Goal: Information Seeking & Learning: Learn about a topic

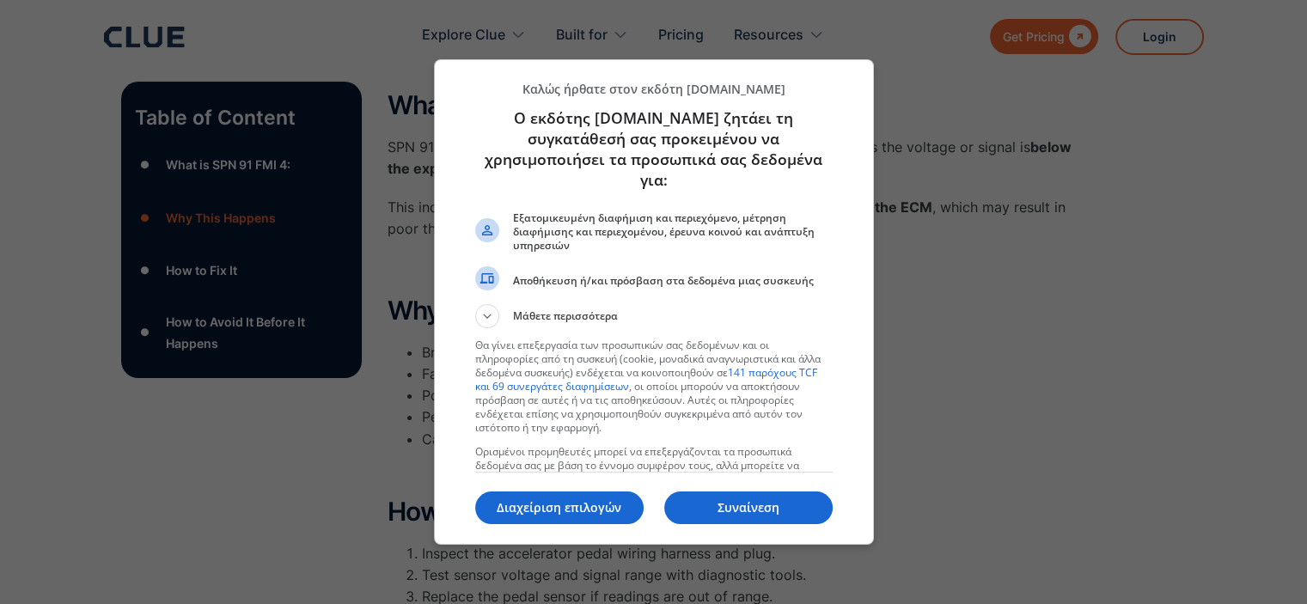
scroll to position [329, 0]
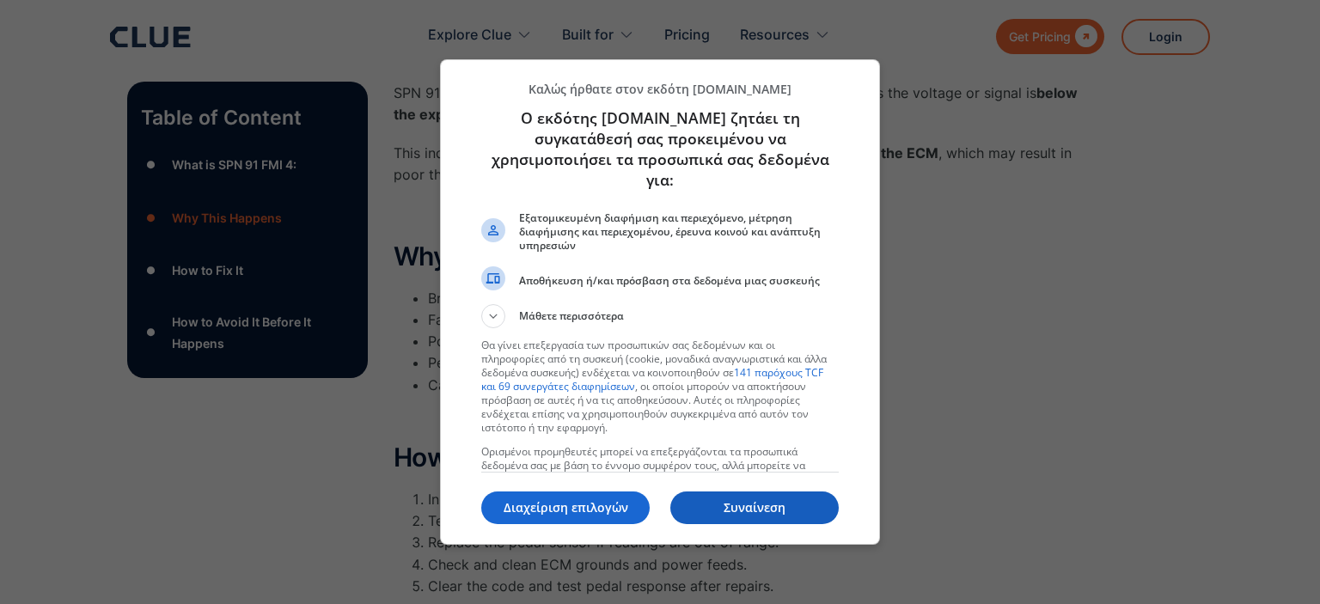
click at [784, 511] on p "Συναίνεση" at bounding box center [754, 507] width 168 height 17
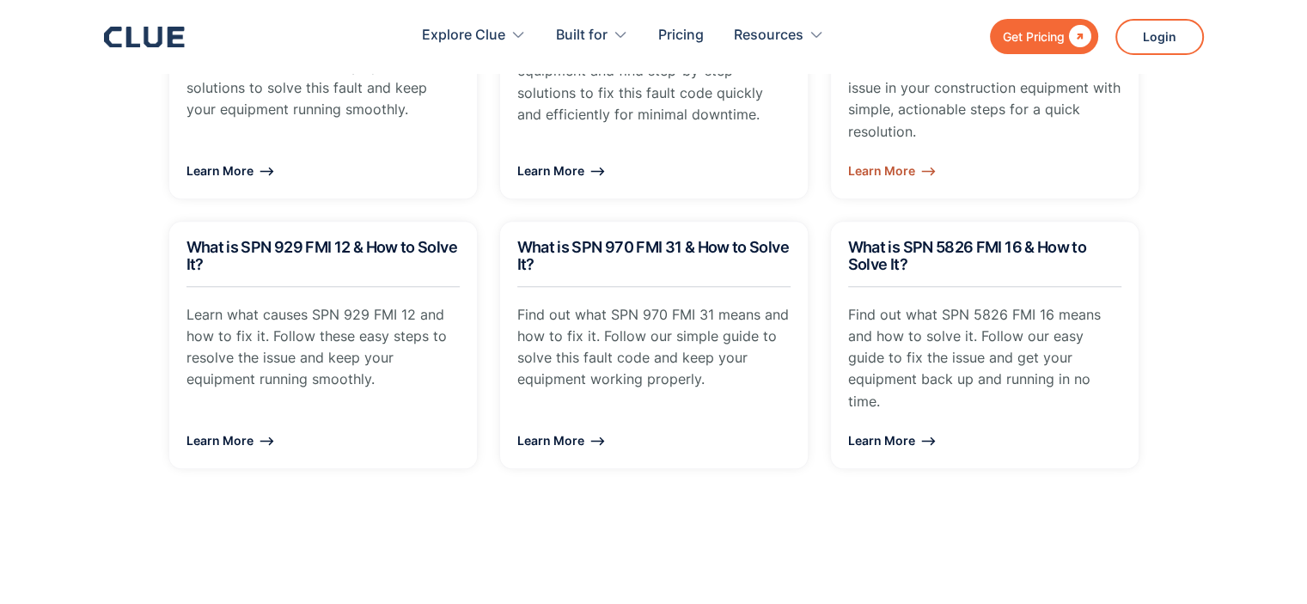
scroll to position [1968, 0]
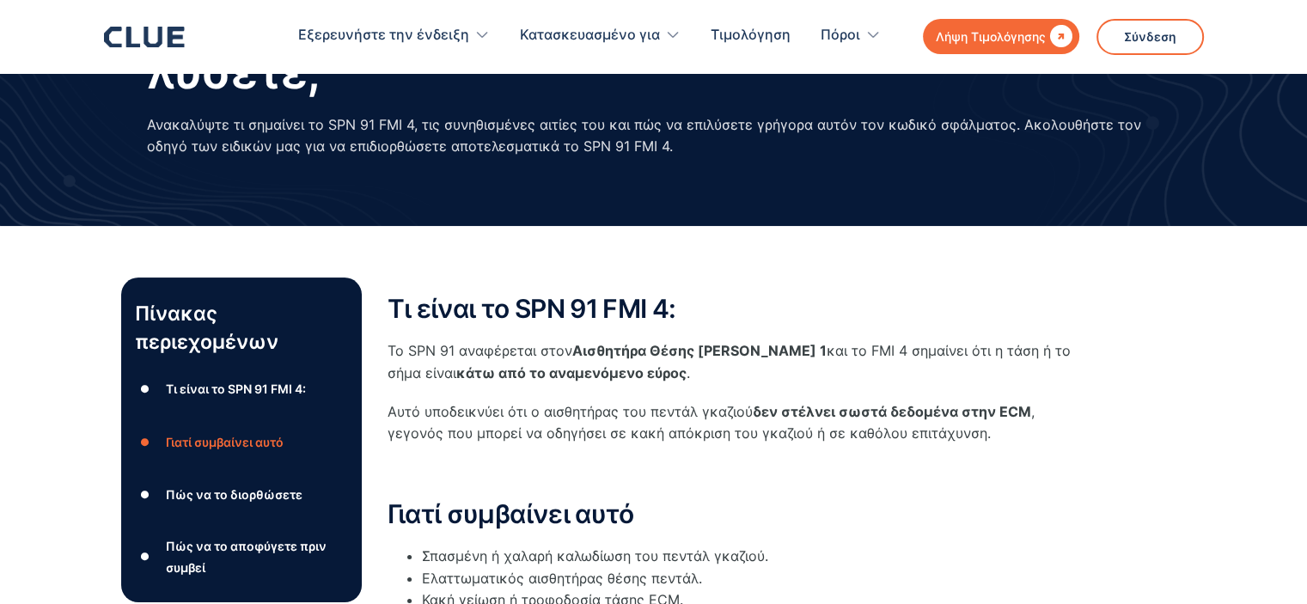
drag, startPoint x: 0, startPoint y: 0, endPoint x: 609, endPoint y: 476, distance: 773.3
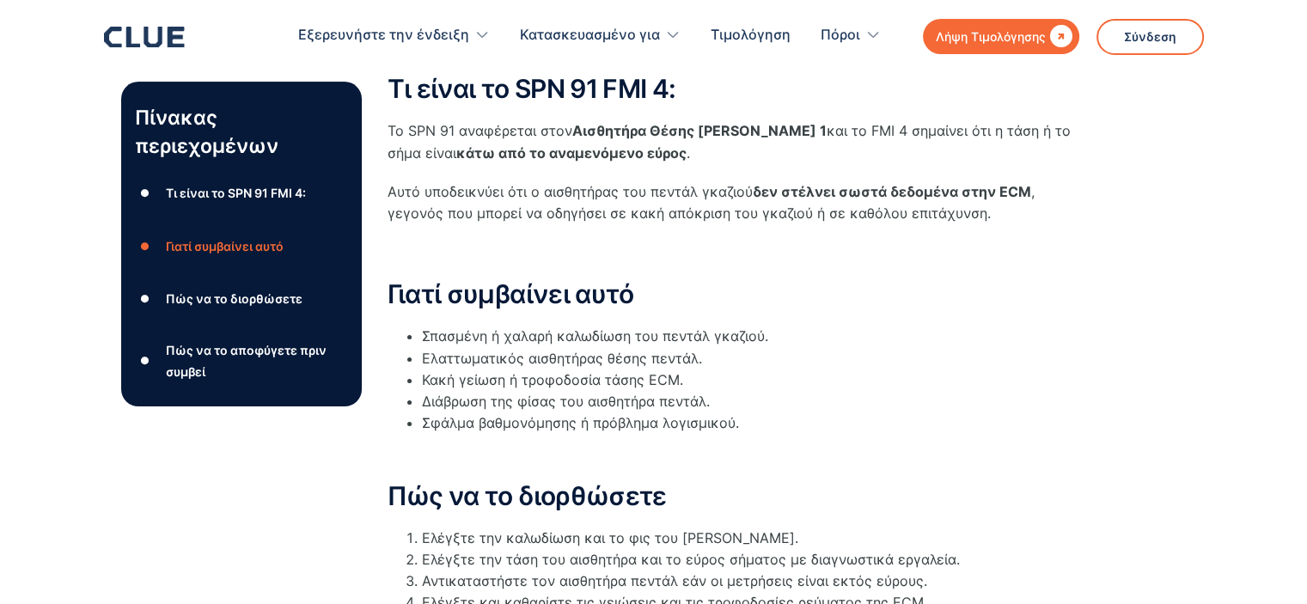
drag, startPoint x: 609, startPoint y: 476, endPoint x: 1135, endPoint y: 414, distance: 529.6
click at [1135, 414] on div "Πίνακας περιεχομένων ● Τι είναι το SPN 91 FMI 4: ● Γιατί συμβαίνει αυτό ● Πώς ν…" at bounding box center [654, 501] width 1066 height 887
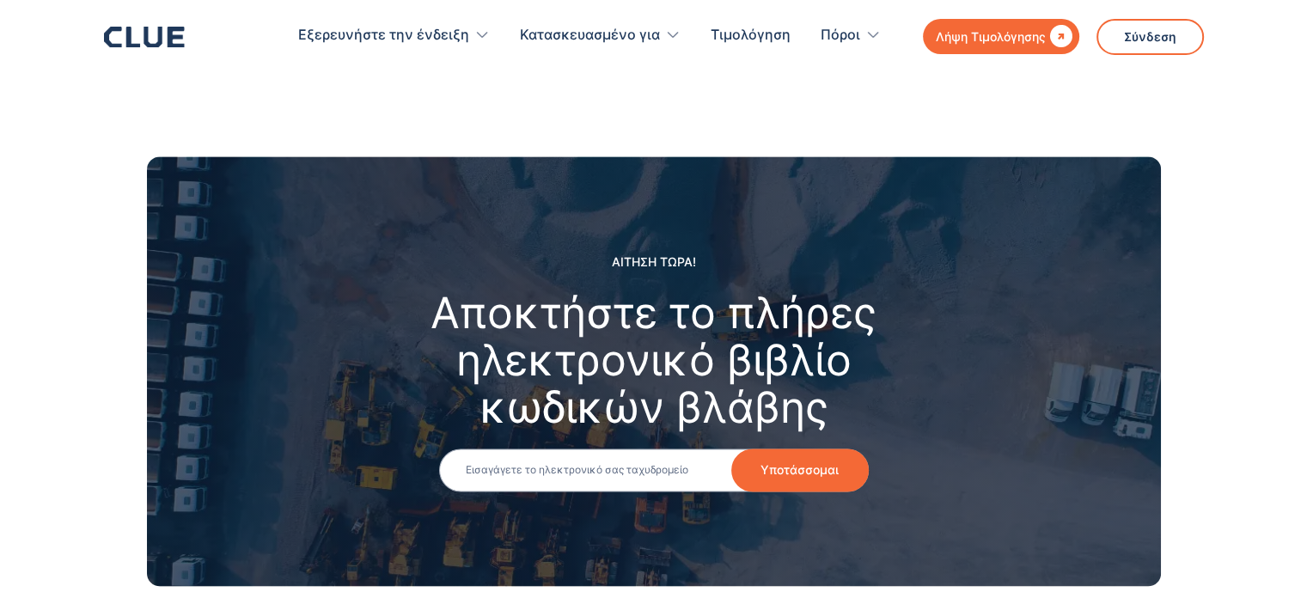
scroll to position [2563, 0]
